Goal: Task Accomplishment & Management: Use online tool/utility

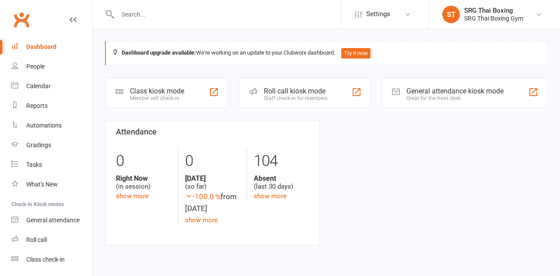
click at [28, 215] on link "General attendance" at bounding box center [51, 221] width 81 height 20
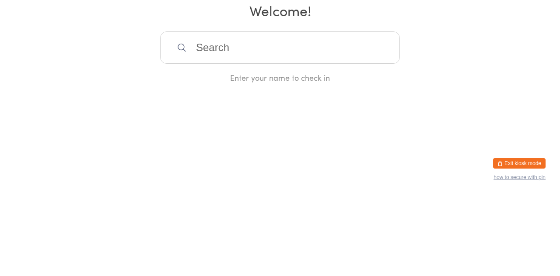
click at [42, 122] on div "Manual search Scanner input Check Out SRG Thai Boxing Gym Welcome! Enter your n…" at bounding box center [280, 82] width 560 height 164
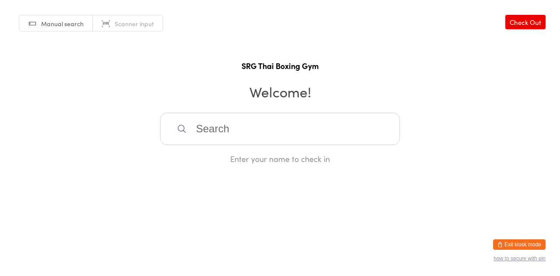
click at [524, 249] on button "Exit kiosk mode" at bounding box center [519, 245] width 52 height 10
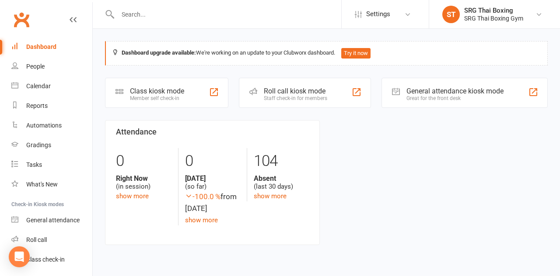
click at [540, 14] on icon at bounding box center [538, 14] width 7 height 7
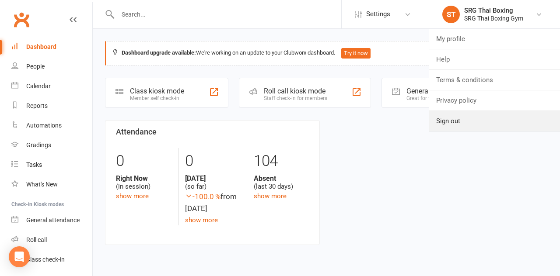
click at [500, 129] on link "Sign out" at bounding box center [494, 121] width 131 height 20
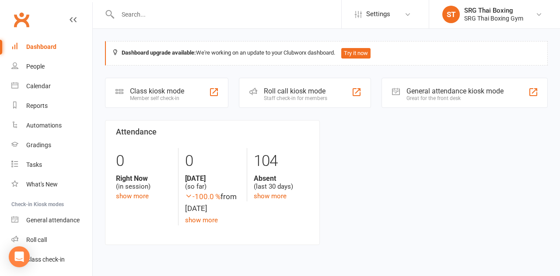
click at [505, 122] on div "Attendance 0 Right Now (in session) show more 0 Today (so far) -100.0 % from ye…" at bounding box center [326, 189] width 456 height 139
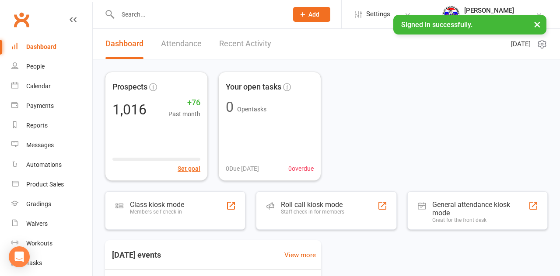
click at [211, 224] on div "Class kiosk mode Members self check-in" at bounding box center [175, 211] width 140 height 38
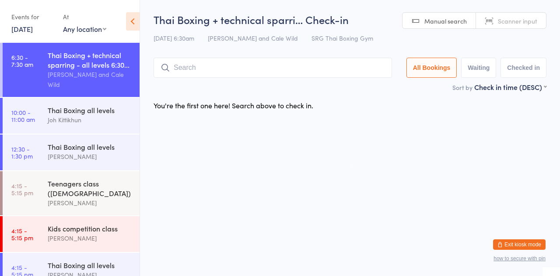
click at [227, 68] on input "search" at bounding box center [272, 68] width 238 height 20
type input "[PERSON_NAME]"
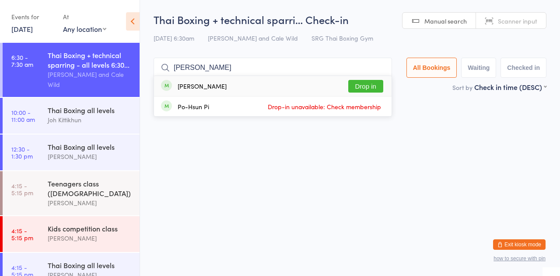
click at [377, 84] on button "Drop in" at bounding box center [365, 86] width 35 height 13
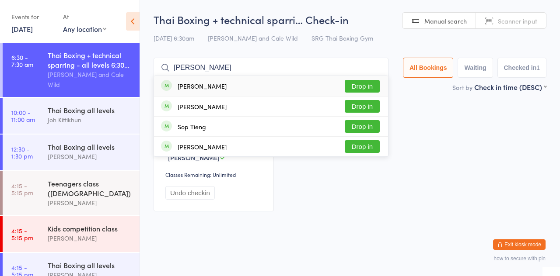
type input "[PERSON_NAME]"
click at [379, 86] on button "Drop in" at bounding box center [362, 86] width 35 height 13
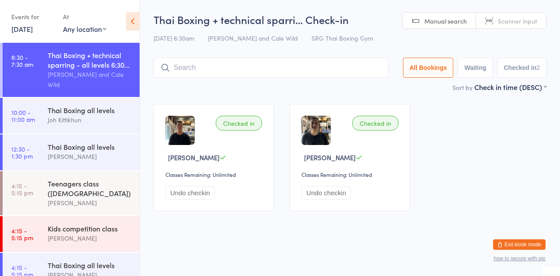
click at [302, 70] on input "search" at bounding box center [270, 68] width 235 height 20
type input "[PERSON_NAME]"
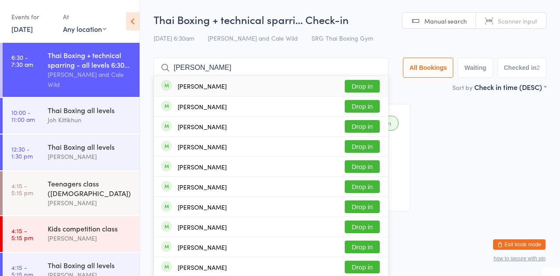
click at [369, 88] on button "Drop in" at bounding box center [362, 86] width 35 height 13
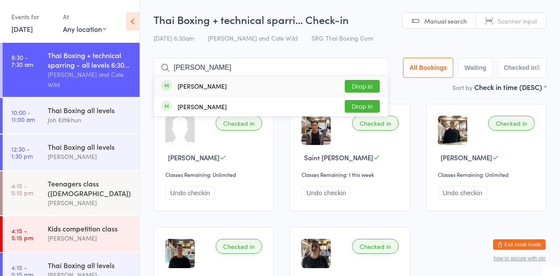
type input "[PERSON_NAME]"
click at [369, 78] on div "[PERSON_NAME] Drop in" at bounding box center [271, 86] width 234 height 20
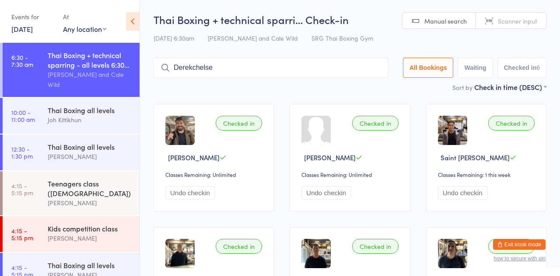
type input "Derekchelsea"
click at [388, 67] on input "Derekchelsea" at bounding box center [270, 68] width 235 height 20
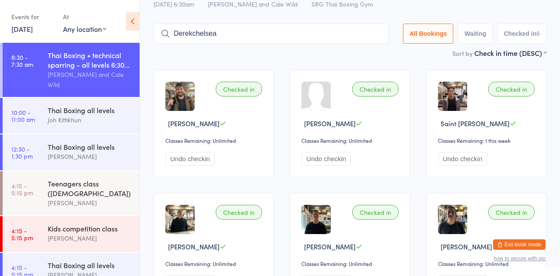
scroll to position [58, 0]
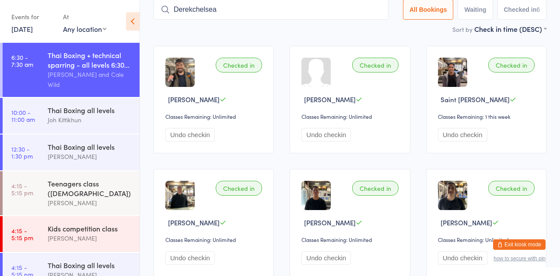
click at [388, 17] on input "Derekchelsea" at bounding box center [270, 10] width 235 height 20
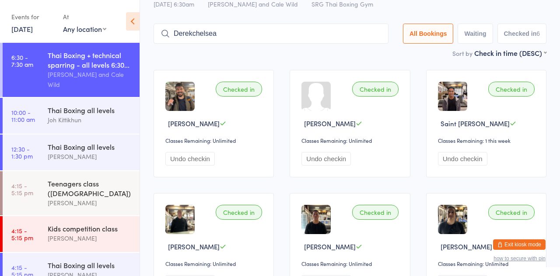
scroll to position [58, 0]
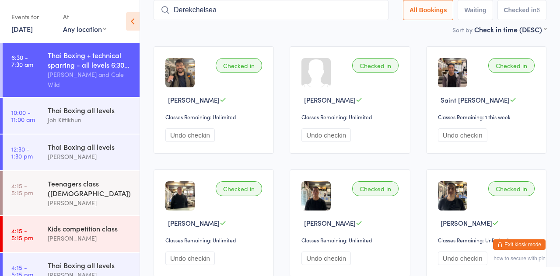
click at [372, 14] on input "Derekchelsea" at bounding box center [270, 10] width 235 height 20
click at [381, 12] on input "Derekchelsea" at bounding box center [270, 10] width 235 height 20
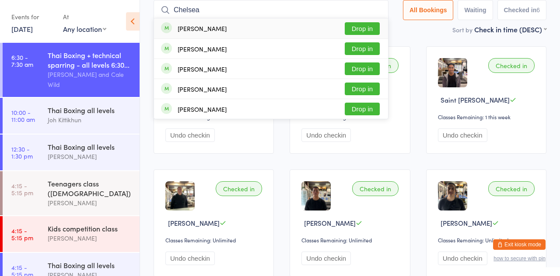
type input "Chelsea"
click at [375, 23] on button "Drop in" at bounding box center [362, 28] width 35 height 13
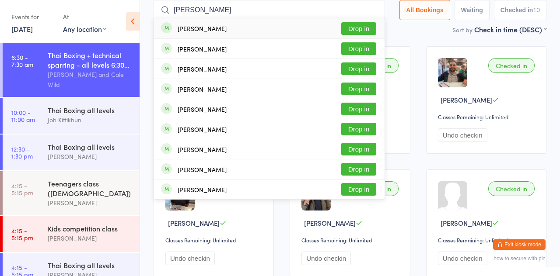
type input "[PERSON_NAME]"
click at [370, 34] on button "Drop in" at bounding box center [358, 28] width 35 height 13
